Goal: Task Accomplishment & Management: Manage account settings

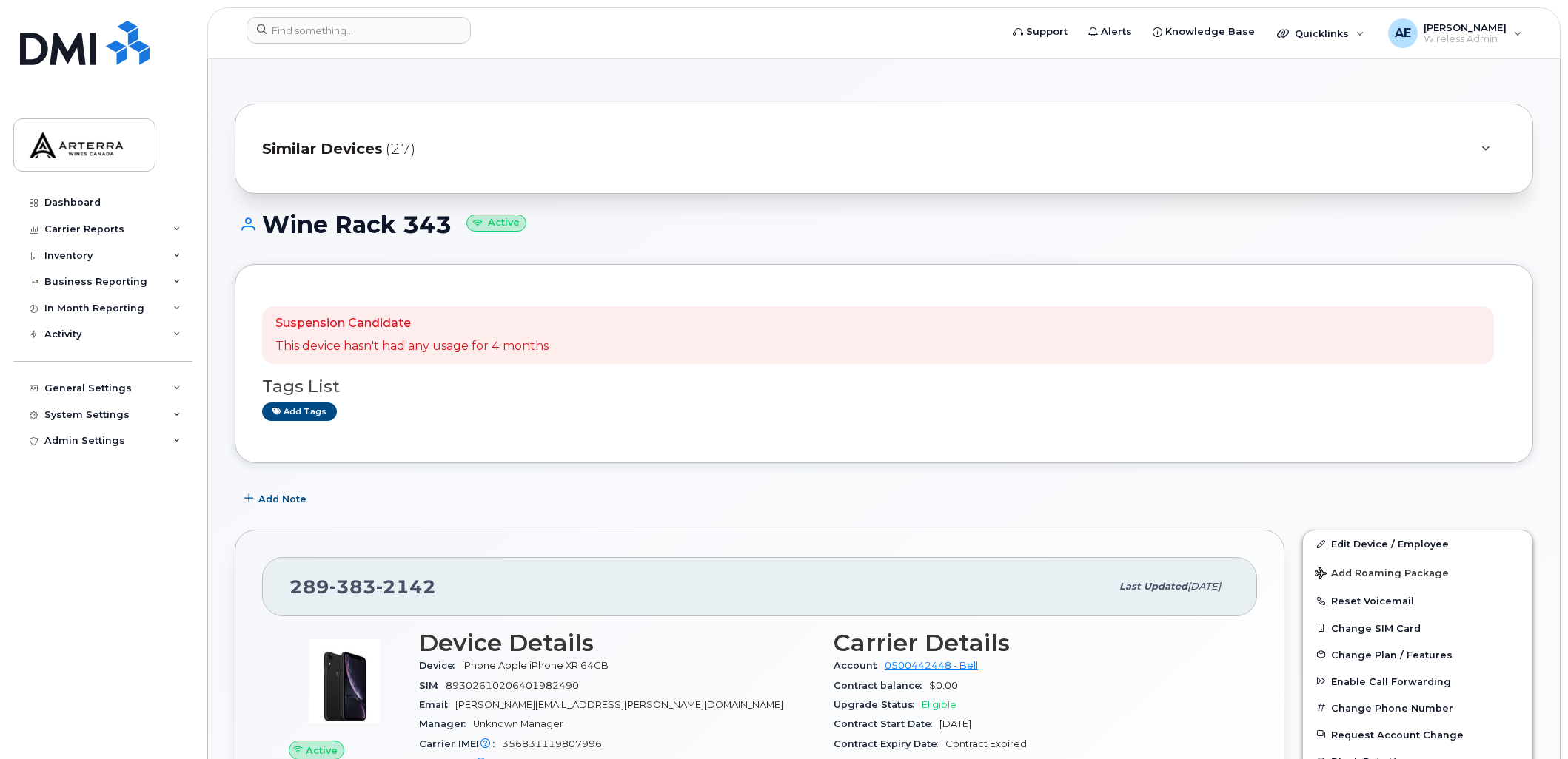
scroll to position [141, 0]
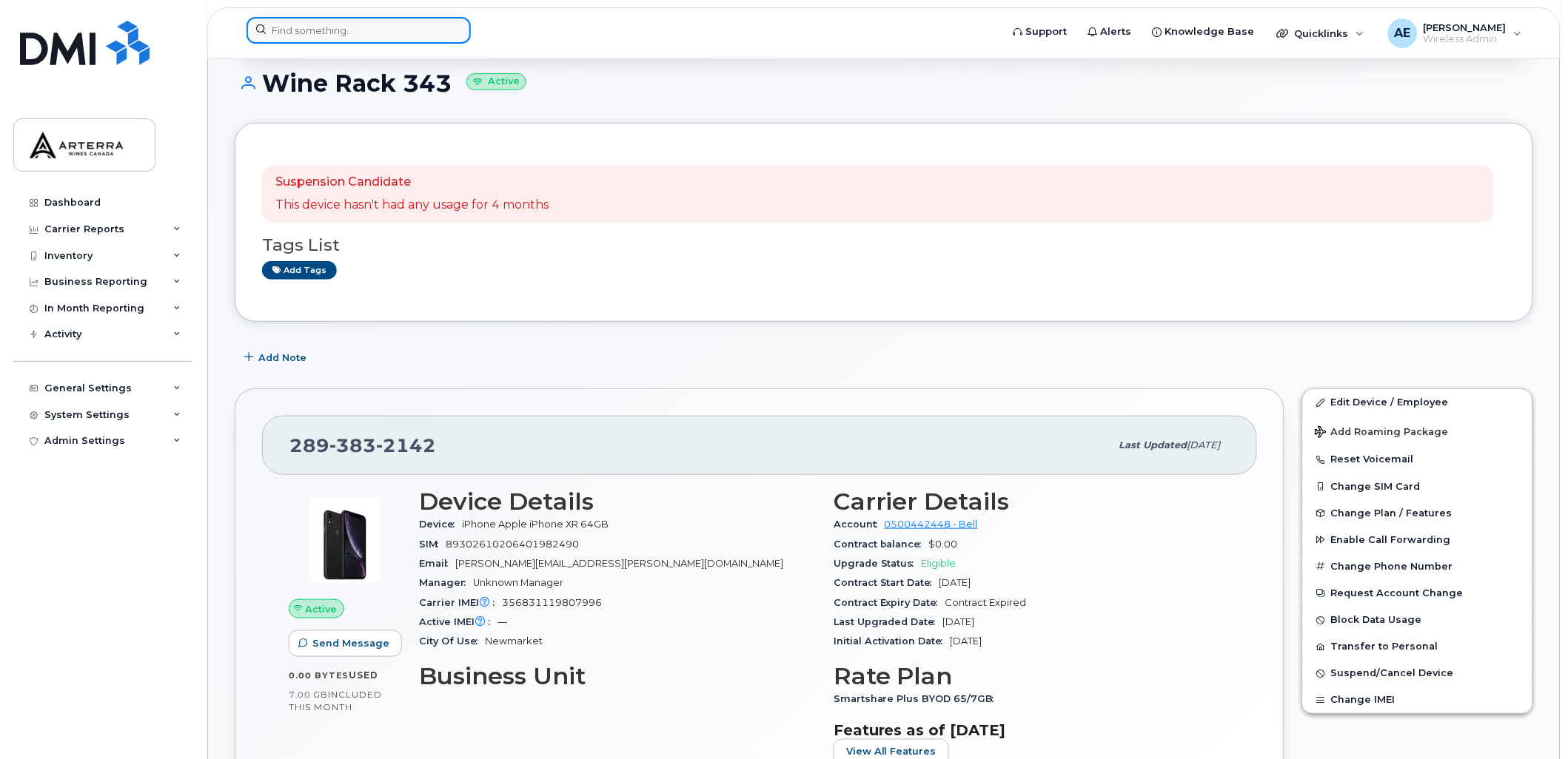
click at [396, 25] on input at bounding box center [359, 30] width 225 height 26
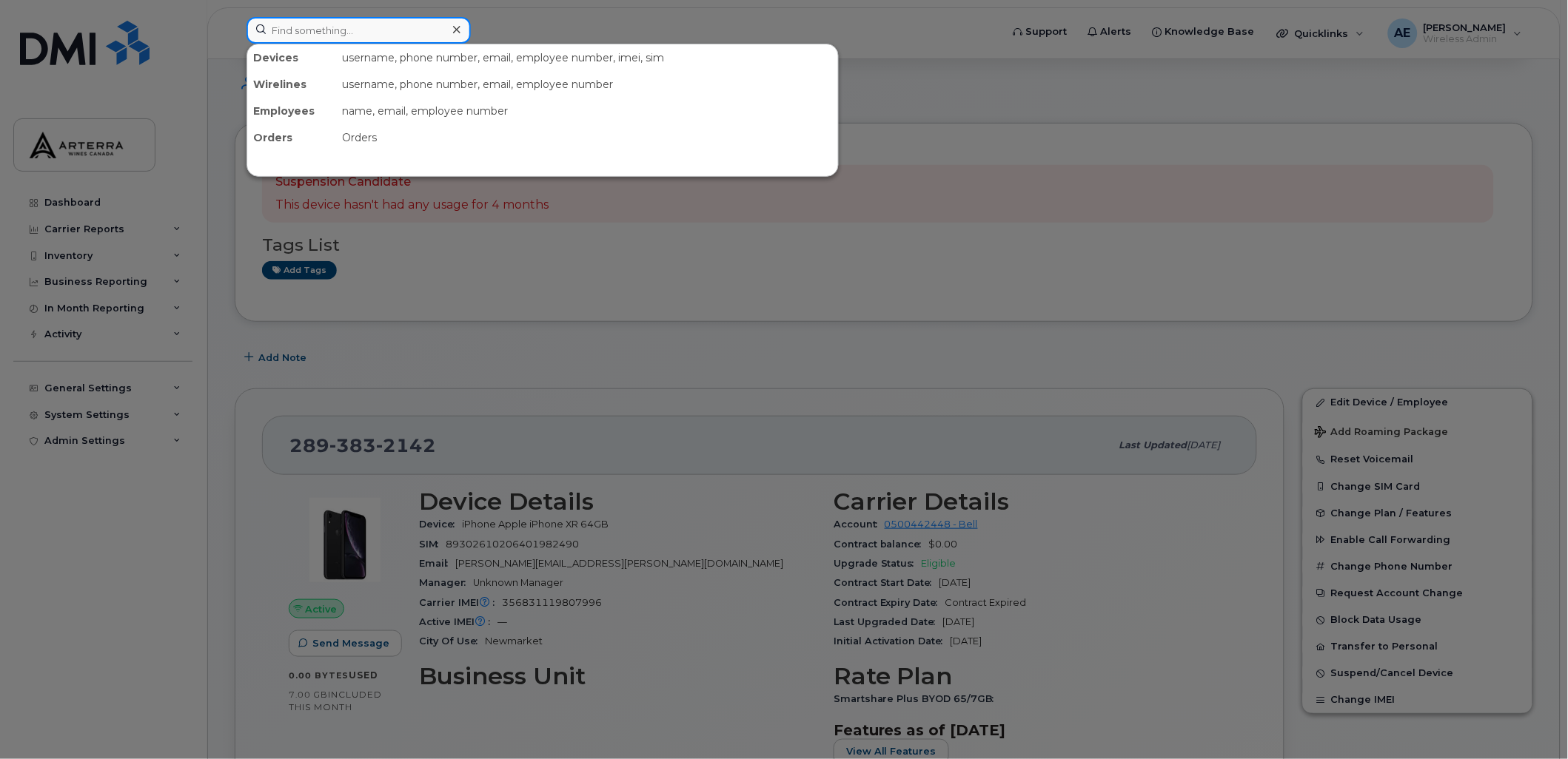
paste input "2895476957"
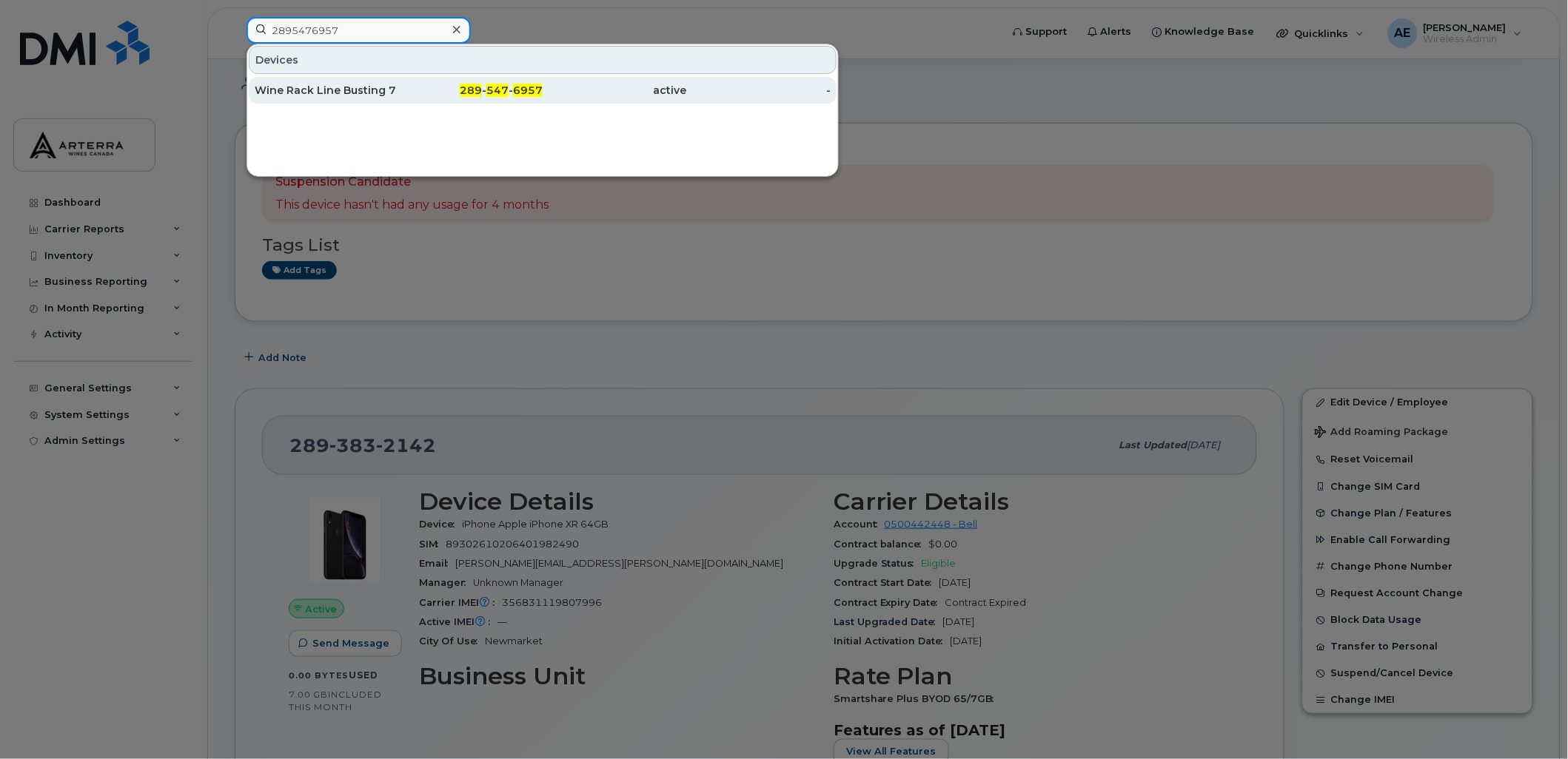
type input "2895476957"
click at [352, 91] on div "Wine Rack Line Busting 7" at bounding box center [326, 91] width 144 height 15
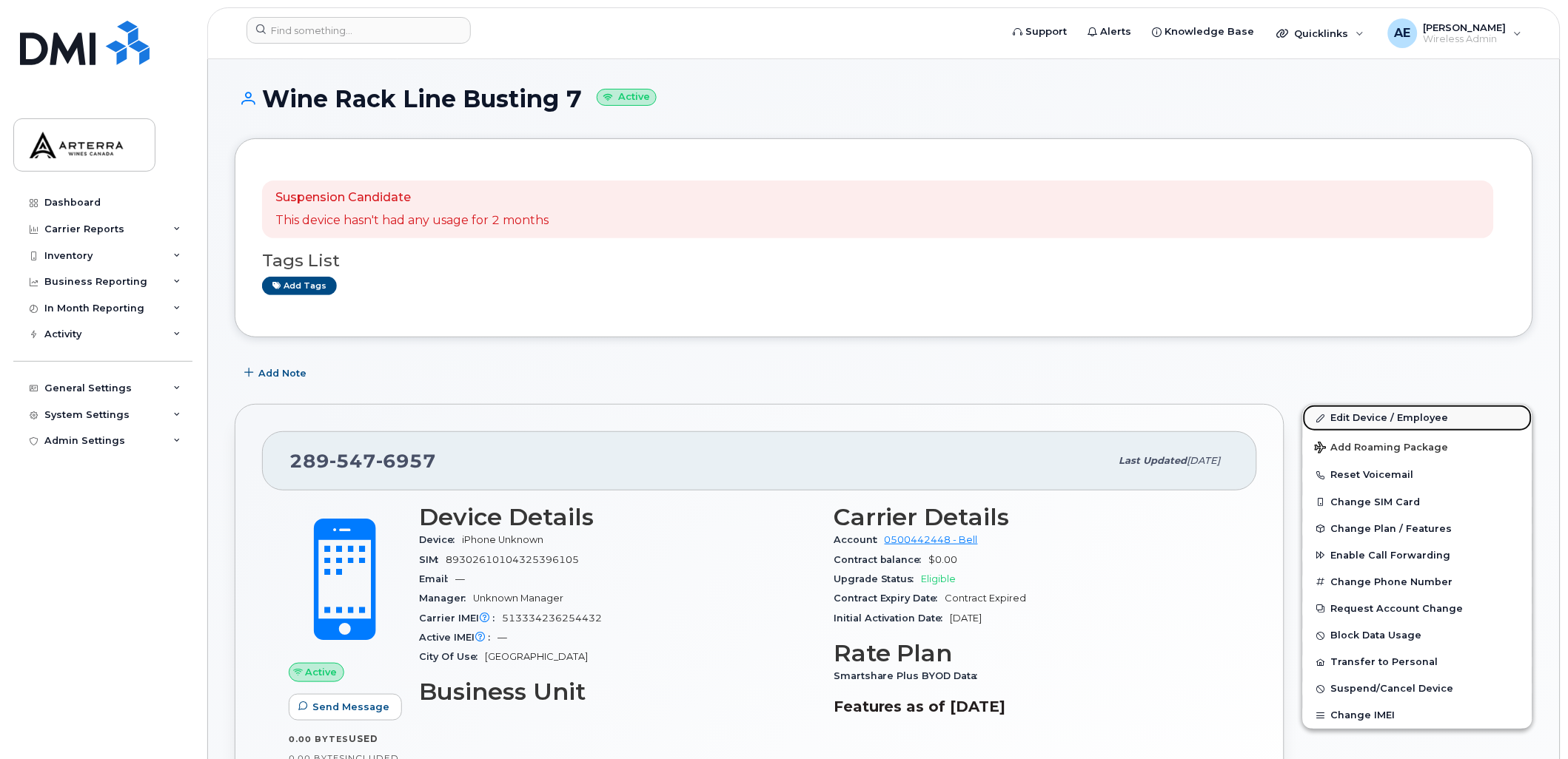
click at [1422, 417] on link "Edit Device / Employee" at bounding box center [1417, 418] width 229 height 26
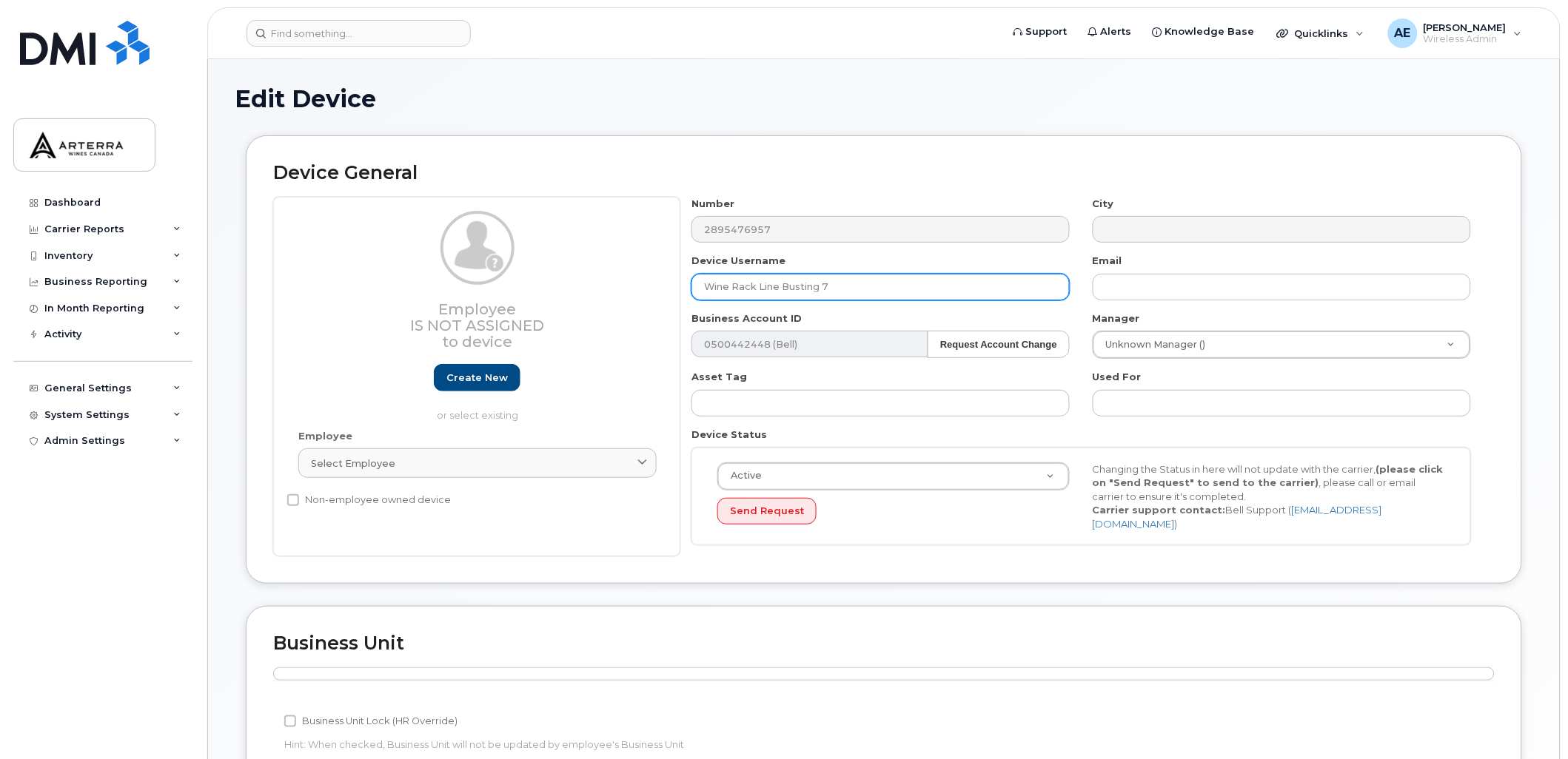
drag, startPoint x: 837, startPoint y: 278, endPoint x: 672, endPoint y: 265, distance: 165.5
click at [671, 290] on div "Employee Is not assigned to device Create new or select existing Employee Selec…" at bounding box center [883, 377] width 1221 height 360
paste input "Nipuni Dissanayake"
type input "Nipuni Dissanayake"
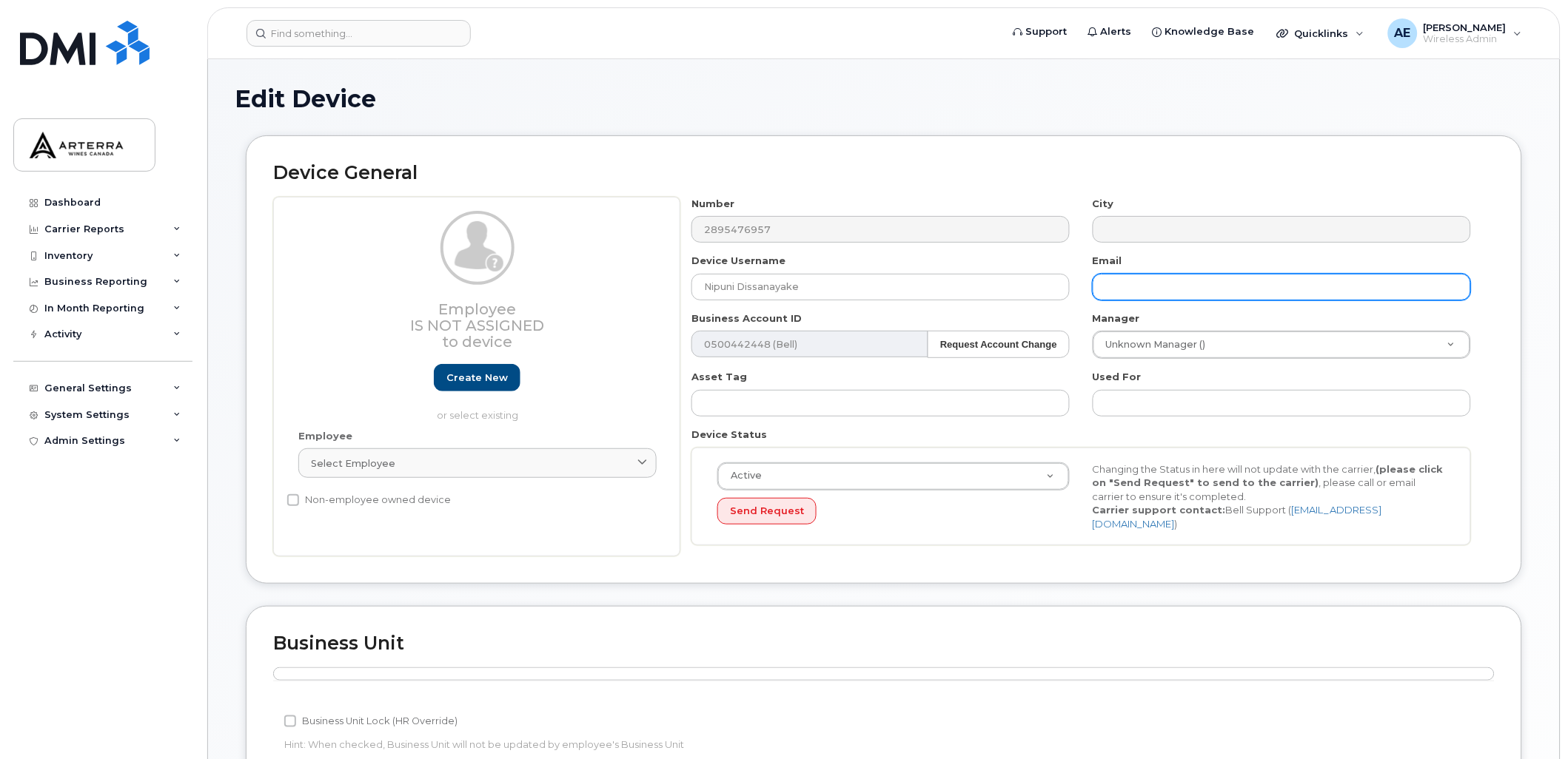
click at [1228, 276] on input "text" at bounding box center [1281, 287] width 378 height 26
paste input "[EMAIL_ADDRESS][DOMAIN_NAME]"
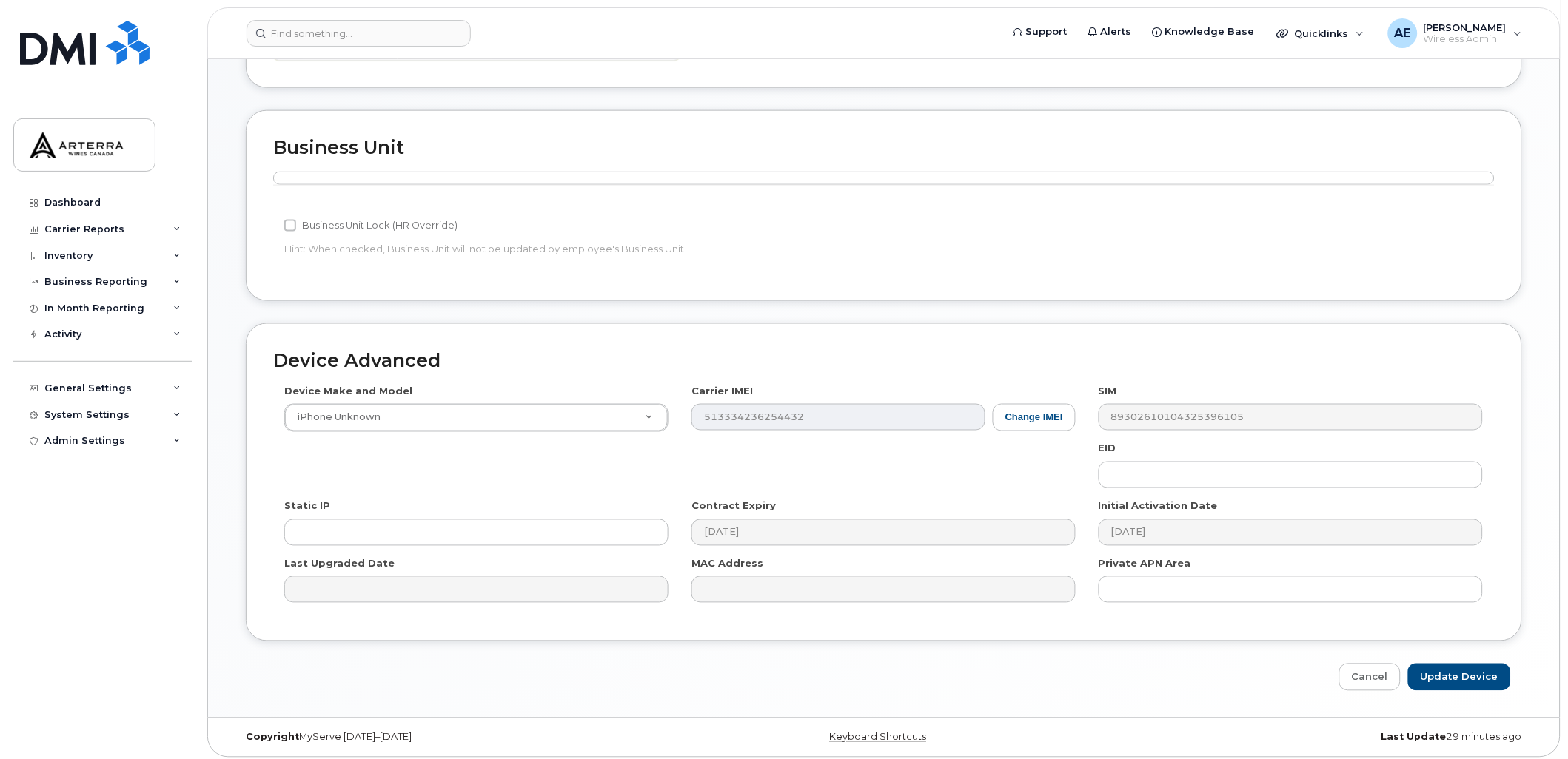
scroll to position [496, 0]
type input "[EMAIL_ADDRESS][DOMAIN_NAME]"
click at [1470, 665] on input "Update Device" at bounding box center [1459, 676] width 103 height 27
type input "Saving..."
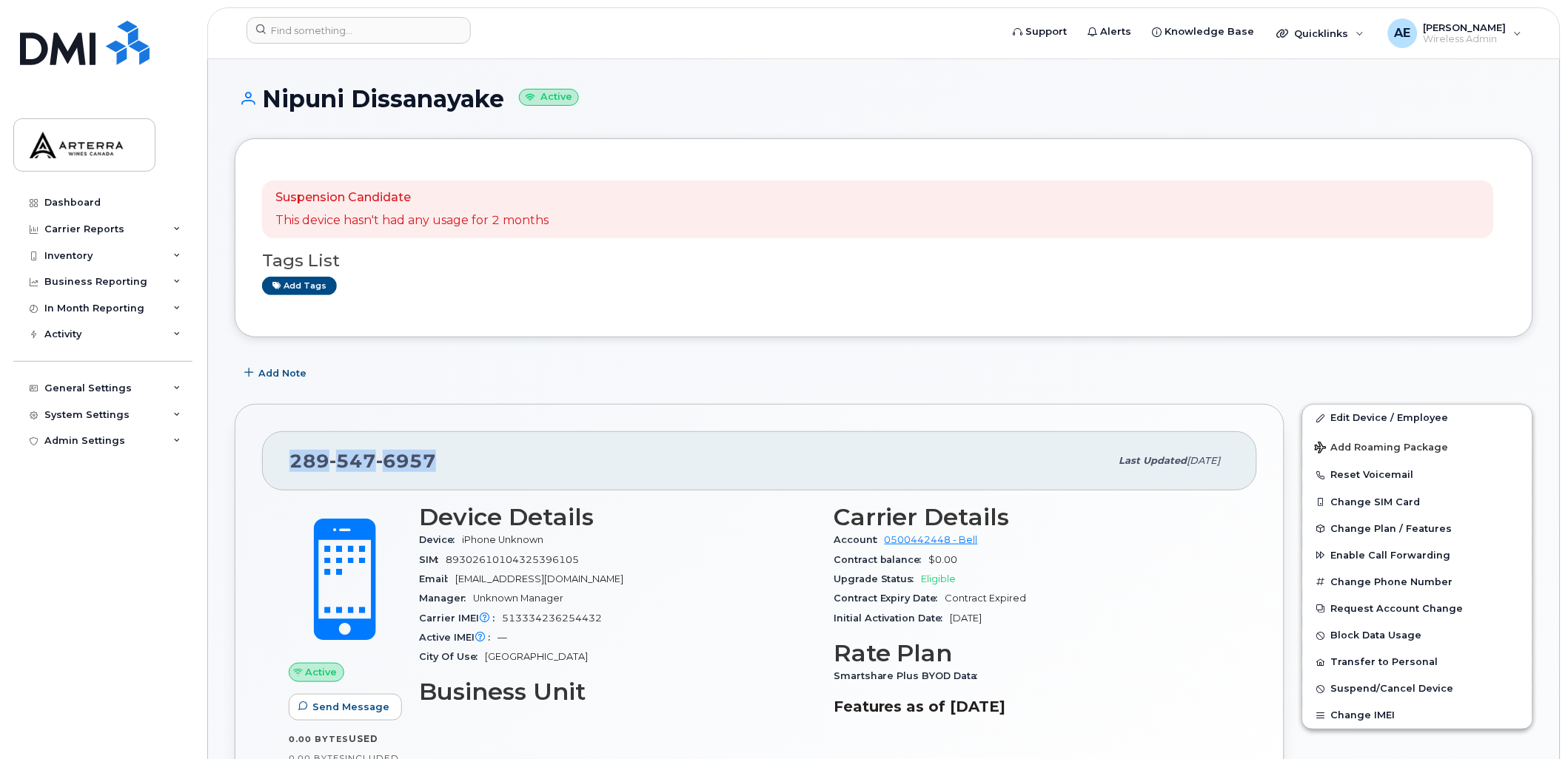
drag, startPoint x: 439, startPoint y: 456, endPoint x: 293, endPoint y: 460, distance: 146.1
click at [293, 460] on div "289 547 6957" at bounding box center [700, 460] width 821 height 31
copy span "289 547 6957"
drag, startPoint x: 265, startPoint y: 101, endPoint x: 503, endPoint y: 107, distance: 238.1
click at [503, 107] on h1 "Nipuni Dissanayake Active" at bounding box center [884, 98] width 1298 height 25
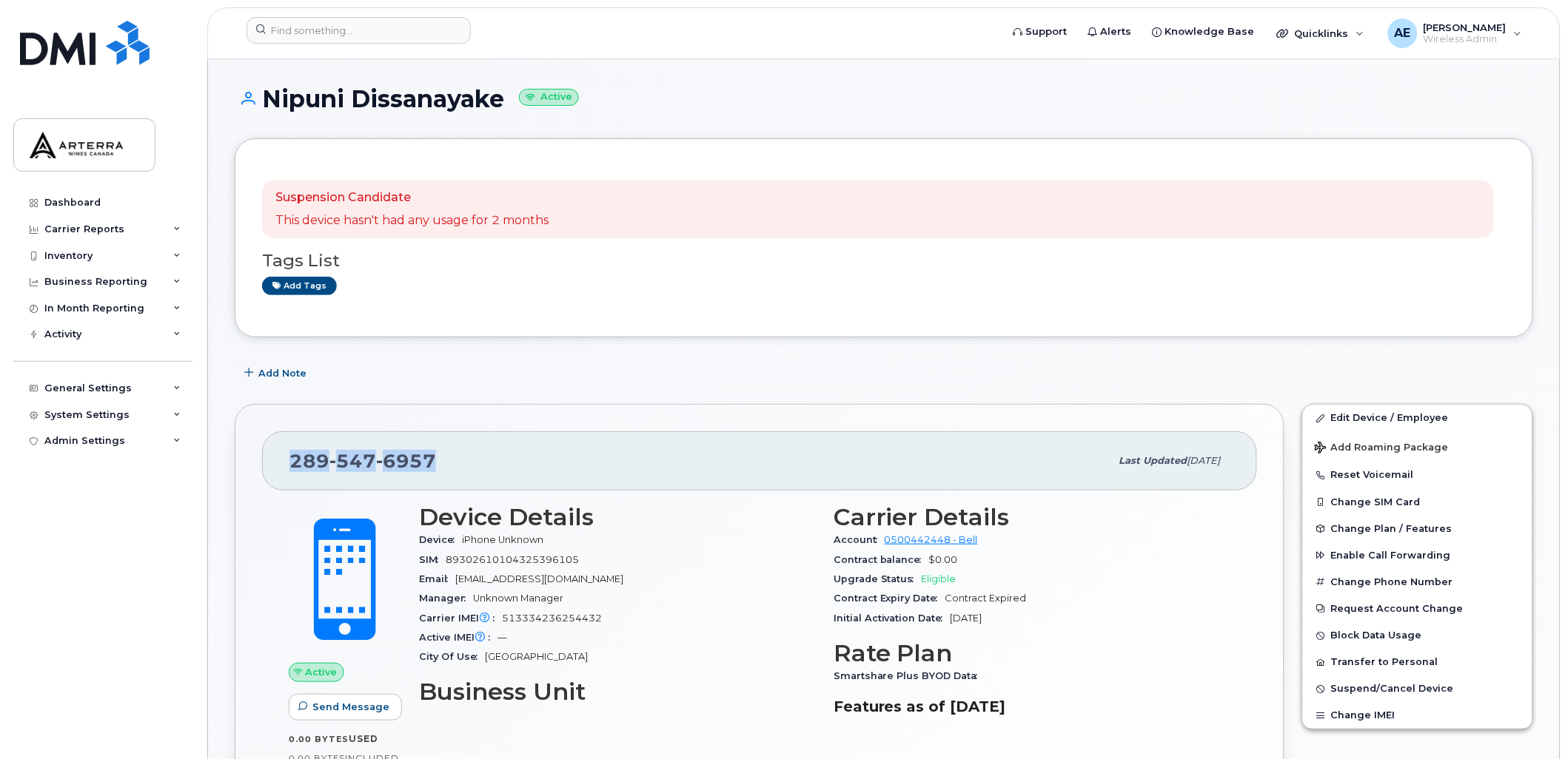
drag, startPoint x: 503, startPoint y: 107, endPoint x: 492, endPoint y: 105, distance: 11.2
copy h1 "Nipuni Dissanayake"
drag, startPoint x: 441, startPoint y: 454, endPoint x: 283, endPoint y: 452, distance: 158.0
click at [283, 452] on div "289 547 6957 Last updated Aug 19, 2025" at bounding box center [759, 460] width 994 height 59
drag, startPoint x: 283, startPoint y: 452, endPoint x: 298, endPoint y: 454, distance: 15.1
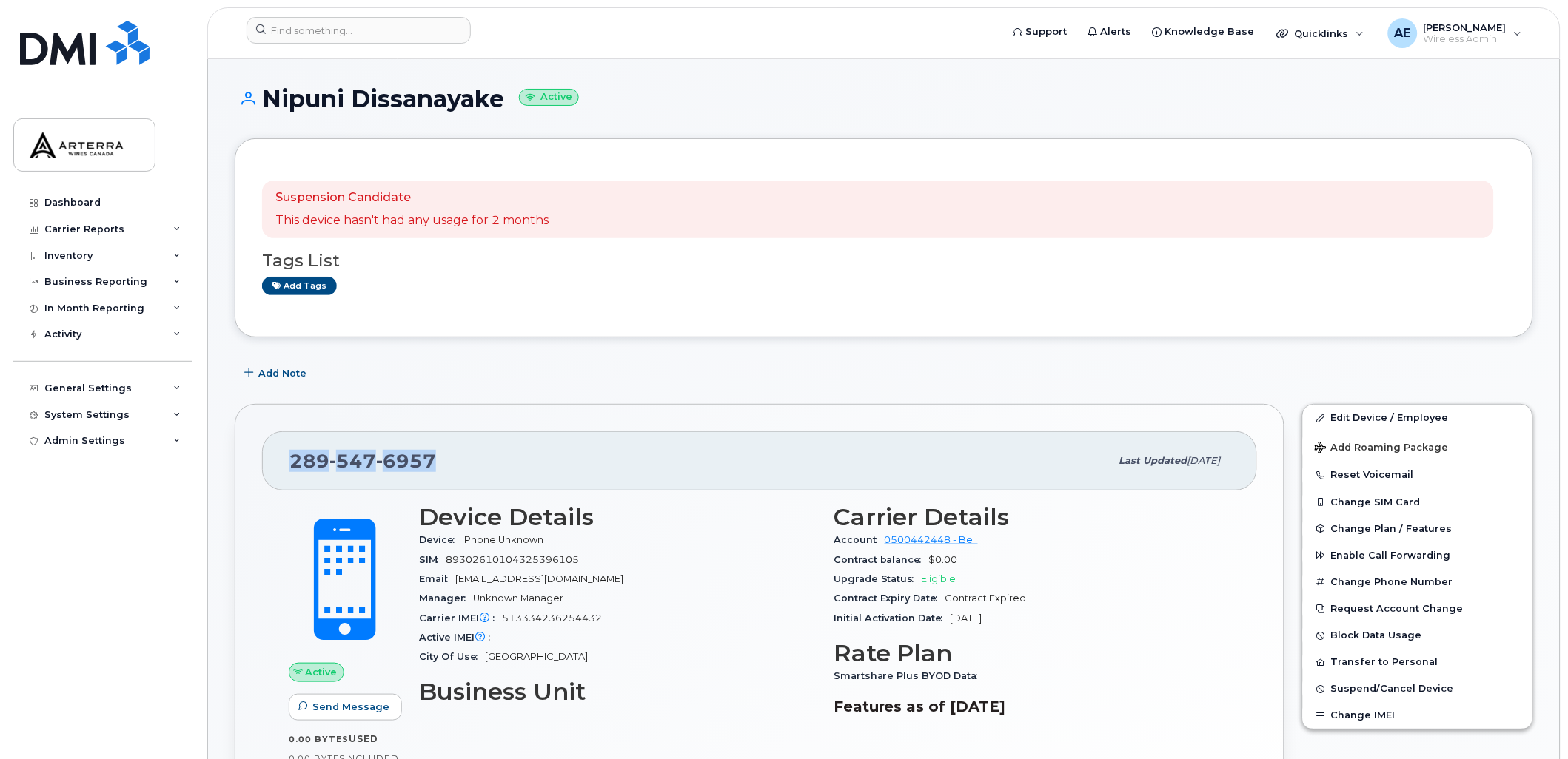
copy span "289 547 6957"
click at [377, 26] on input at bounding box center [359, 30] width 225 height 26
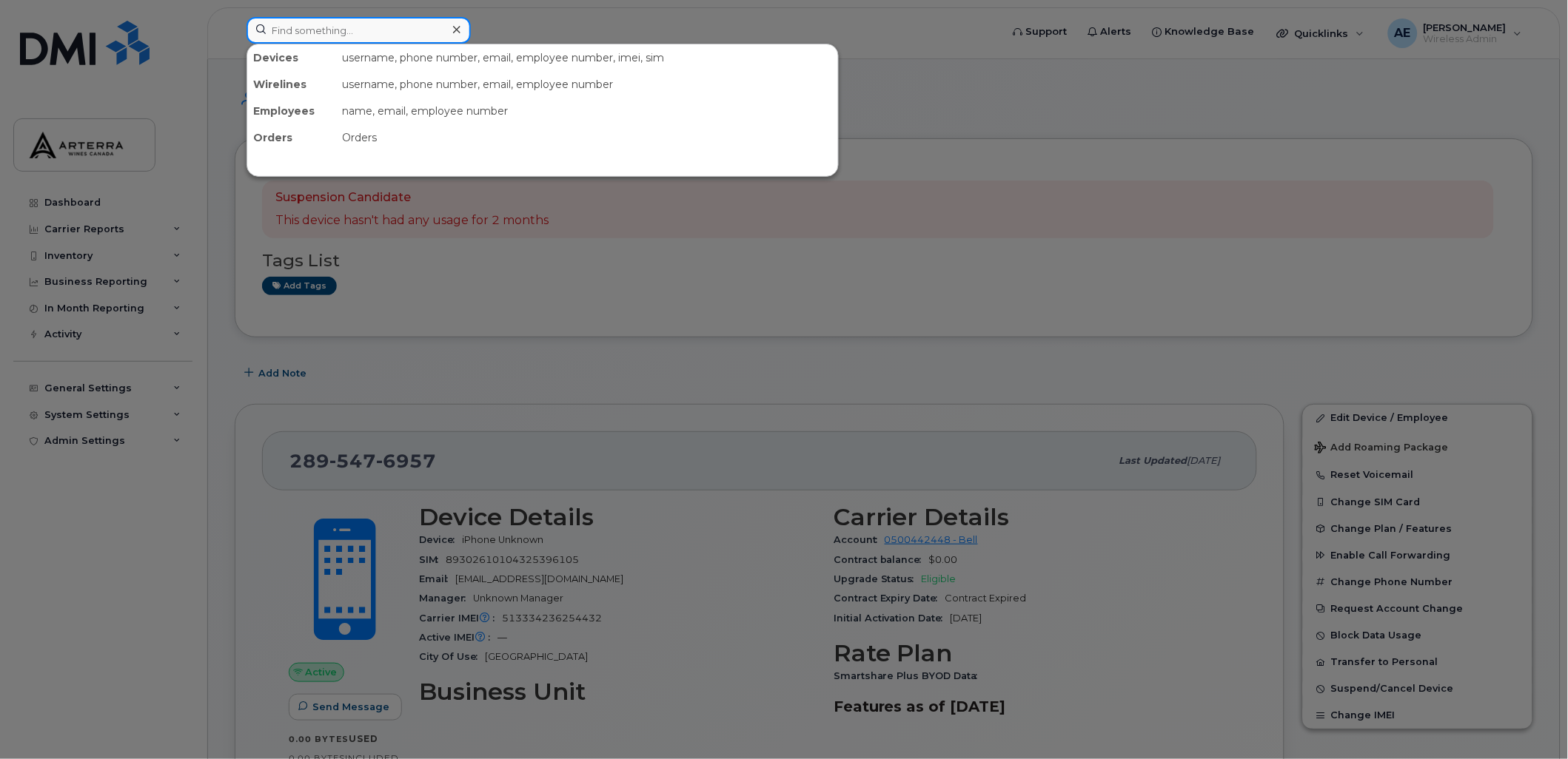
click at [313, 26] on input at bounding box center [359, 30] width 225 height 26
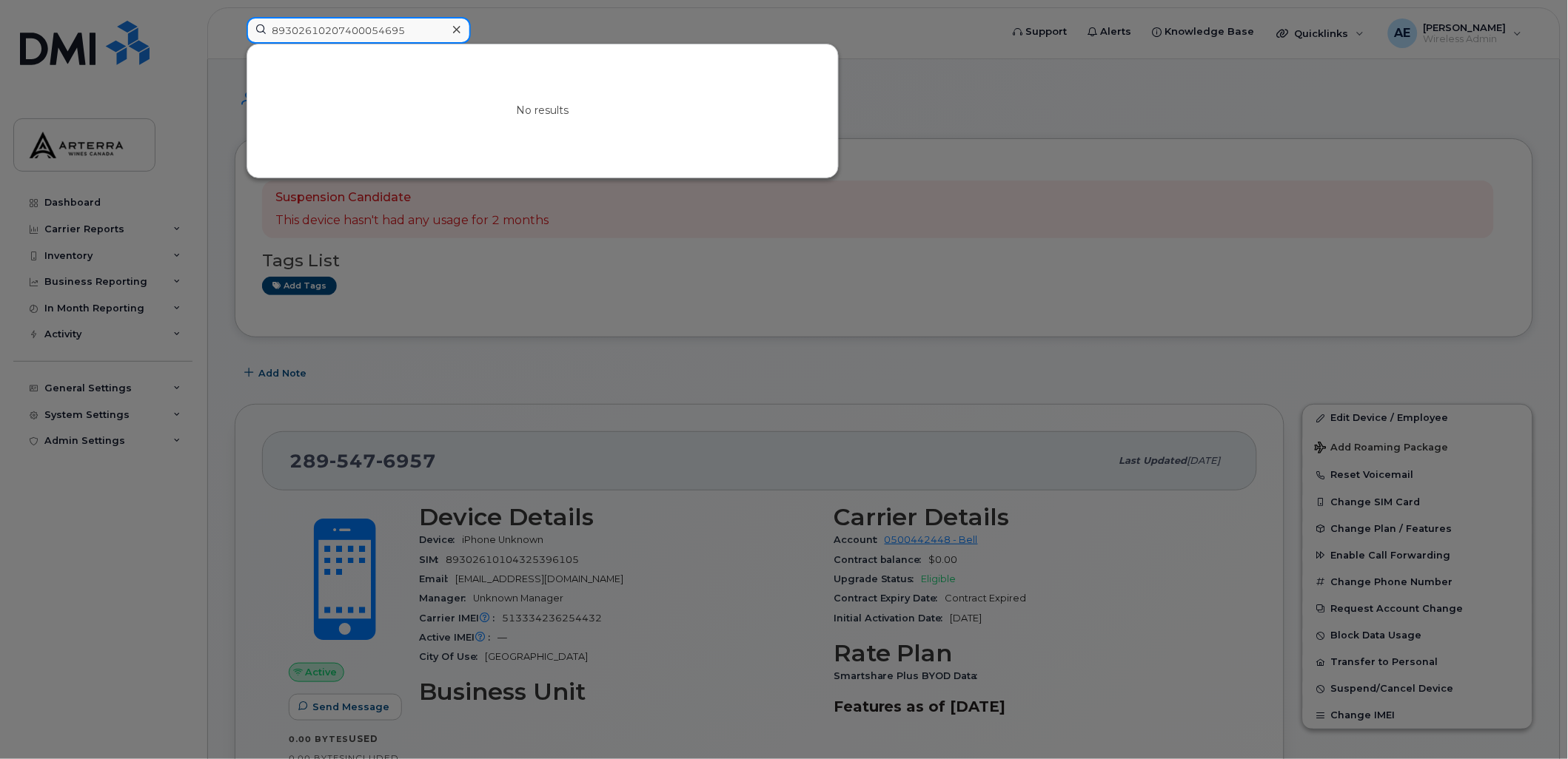
type input "89302610207400054695"
click at [457, 29] on icon at bounding box center [457, 29] width 8 height 8
